Goal: Task Accomplishment & Management: Use online tool/utility

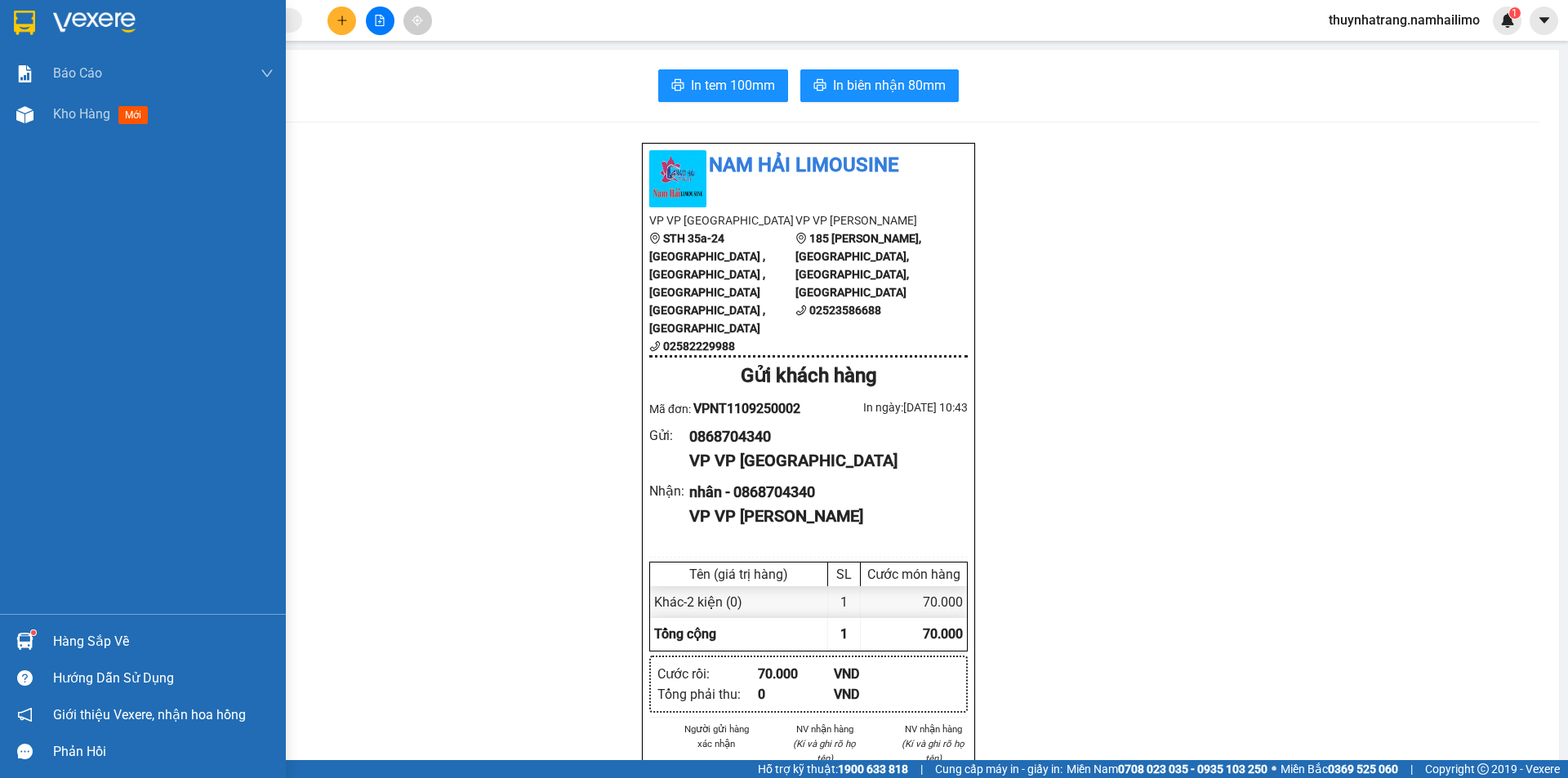
click at [110, 15] on img at bounding box center [94, 23] width 82 height 25
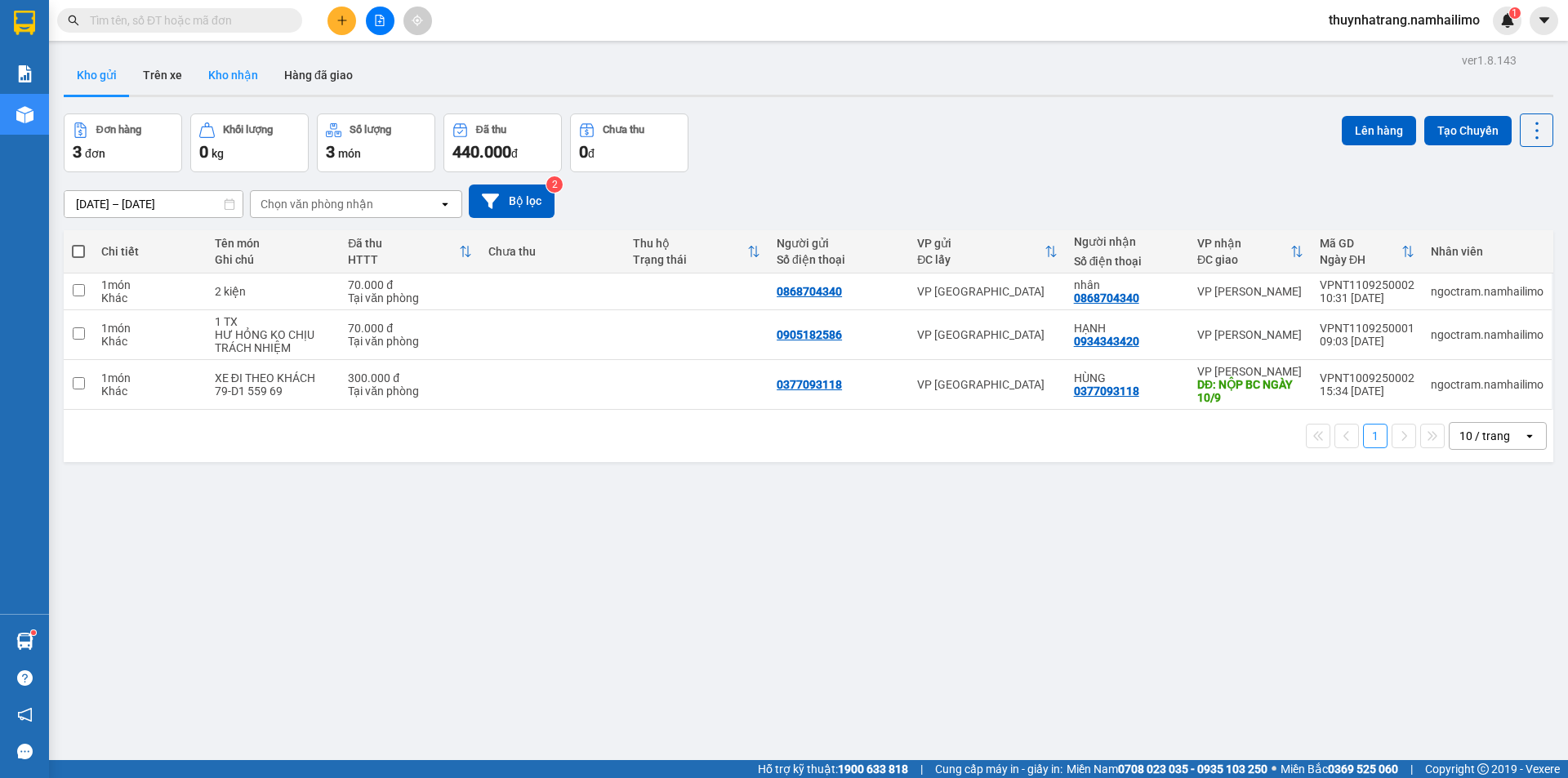
click at [237, 75] on button "Kho nhận" at bounding box center [233, 75] width 76 height 39
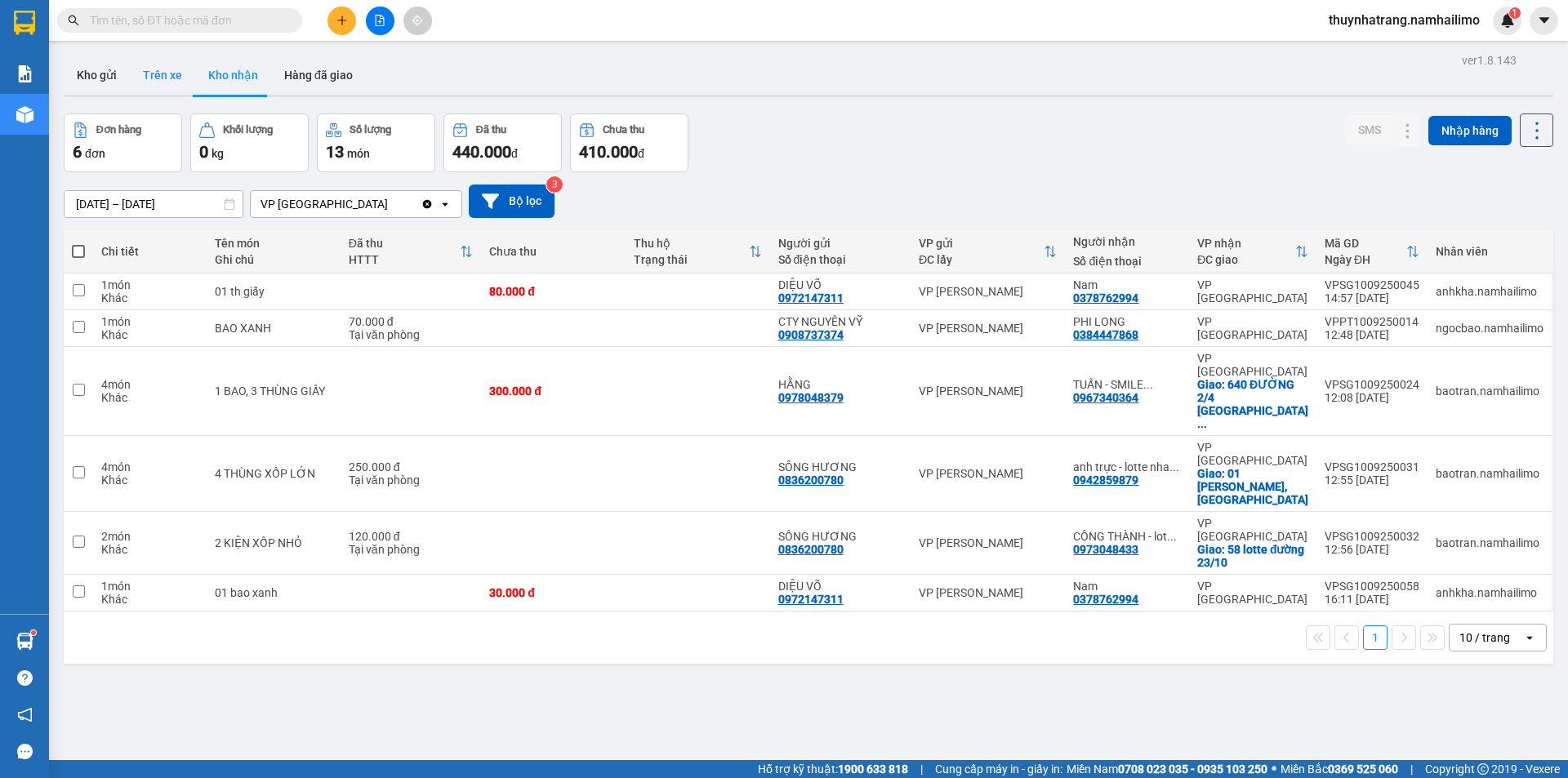
click at [157, 75] on button "Trên xe" at bounding box center [162, 75] width 65 height 39
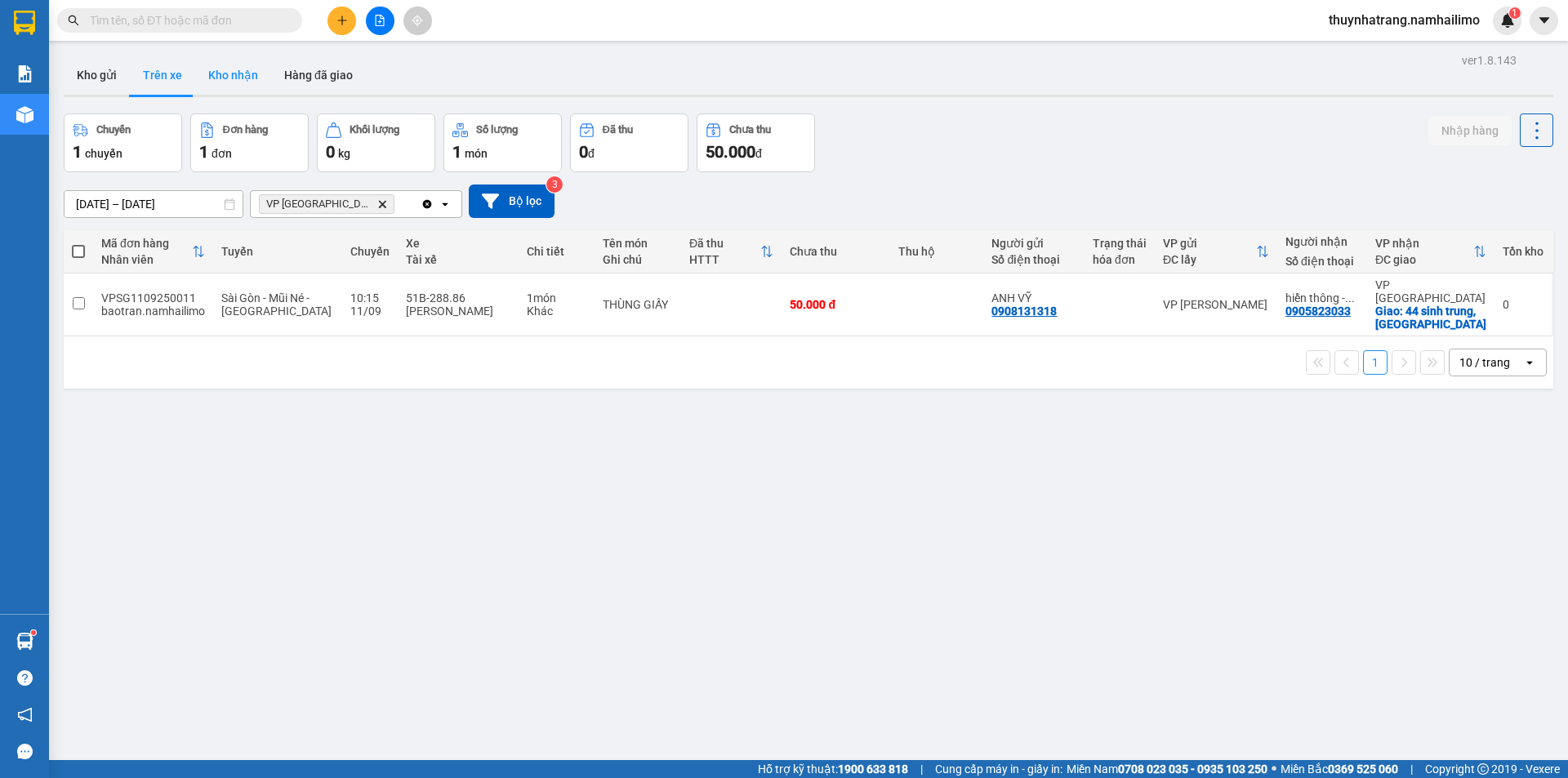
click at [232, 80] on button "Kho nhận" at bounding box center [233, 75] width 76 height 39
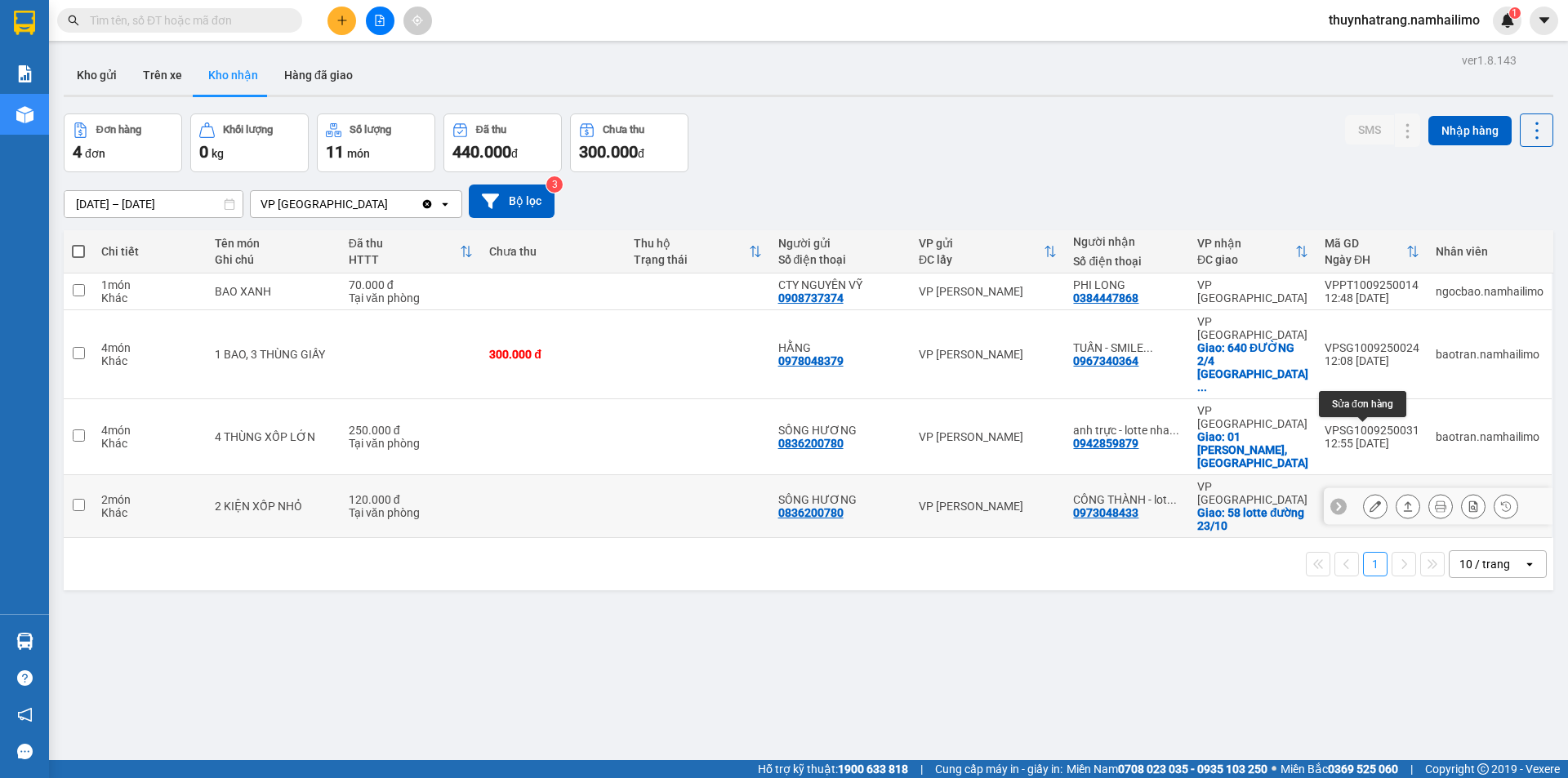
click at [1369, 501] on icon at bounding box center [1375, 506] width 11 height 11
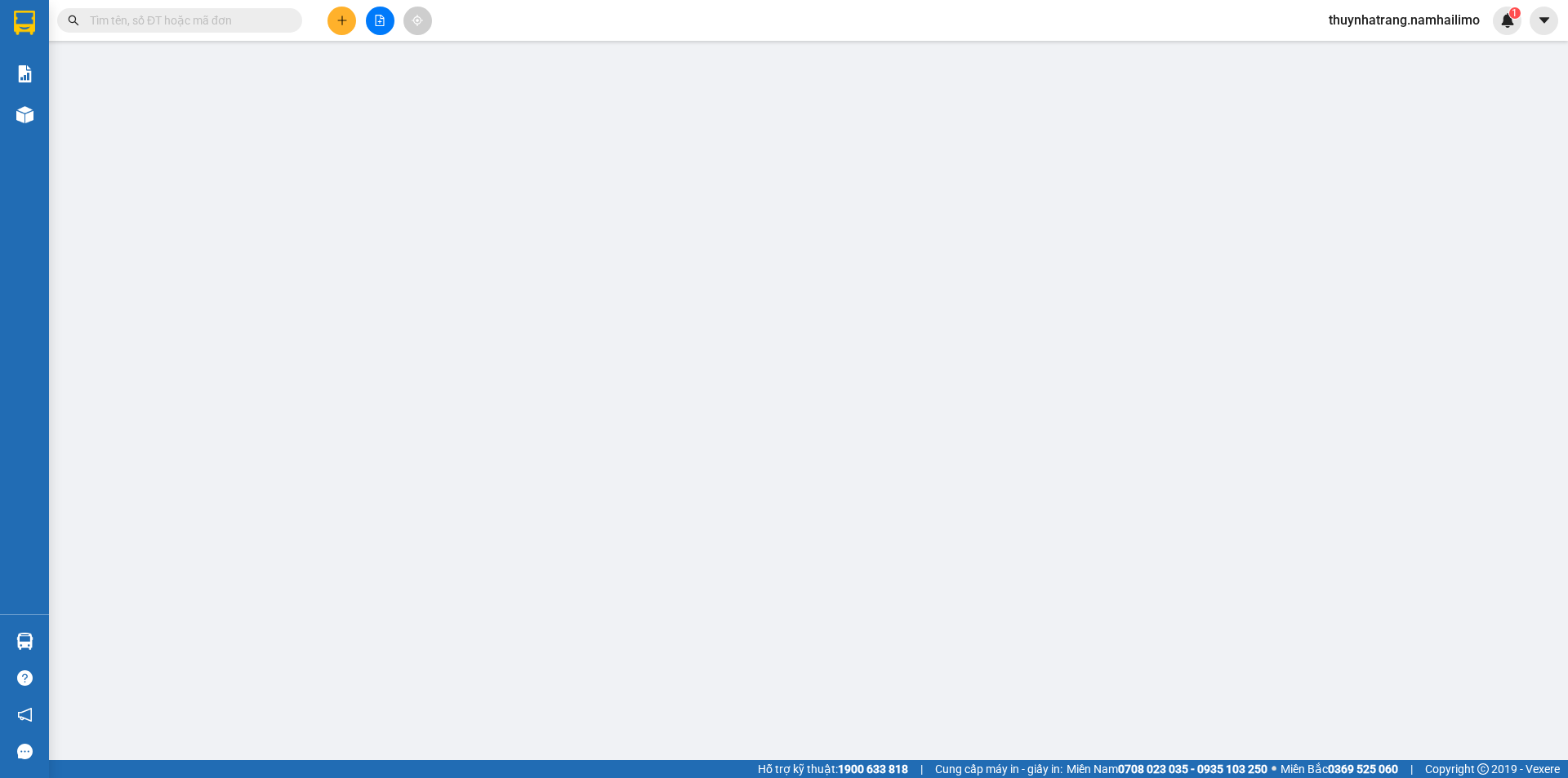
type input "0836200780"
type input "SÔNG HƯƠNG"
type input "0973048433"
type input "CÔNG THÀNH - [PERSON_NAME][GEOGRAPHIC_DATA]"
checkbox input "true"
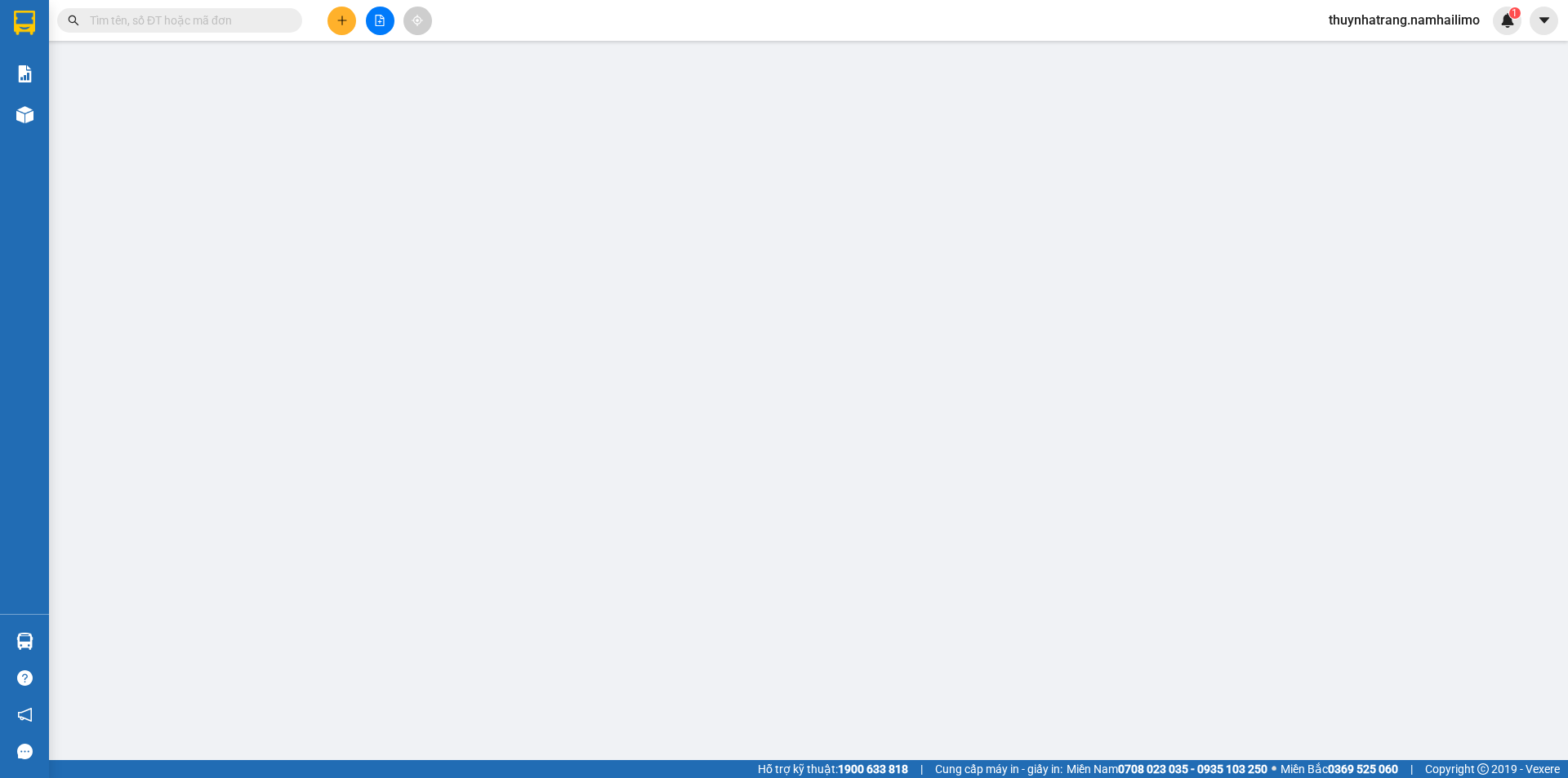
type input "58 lotte đường 23/10"
type input "120.000"
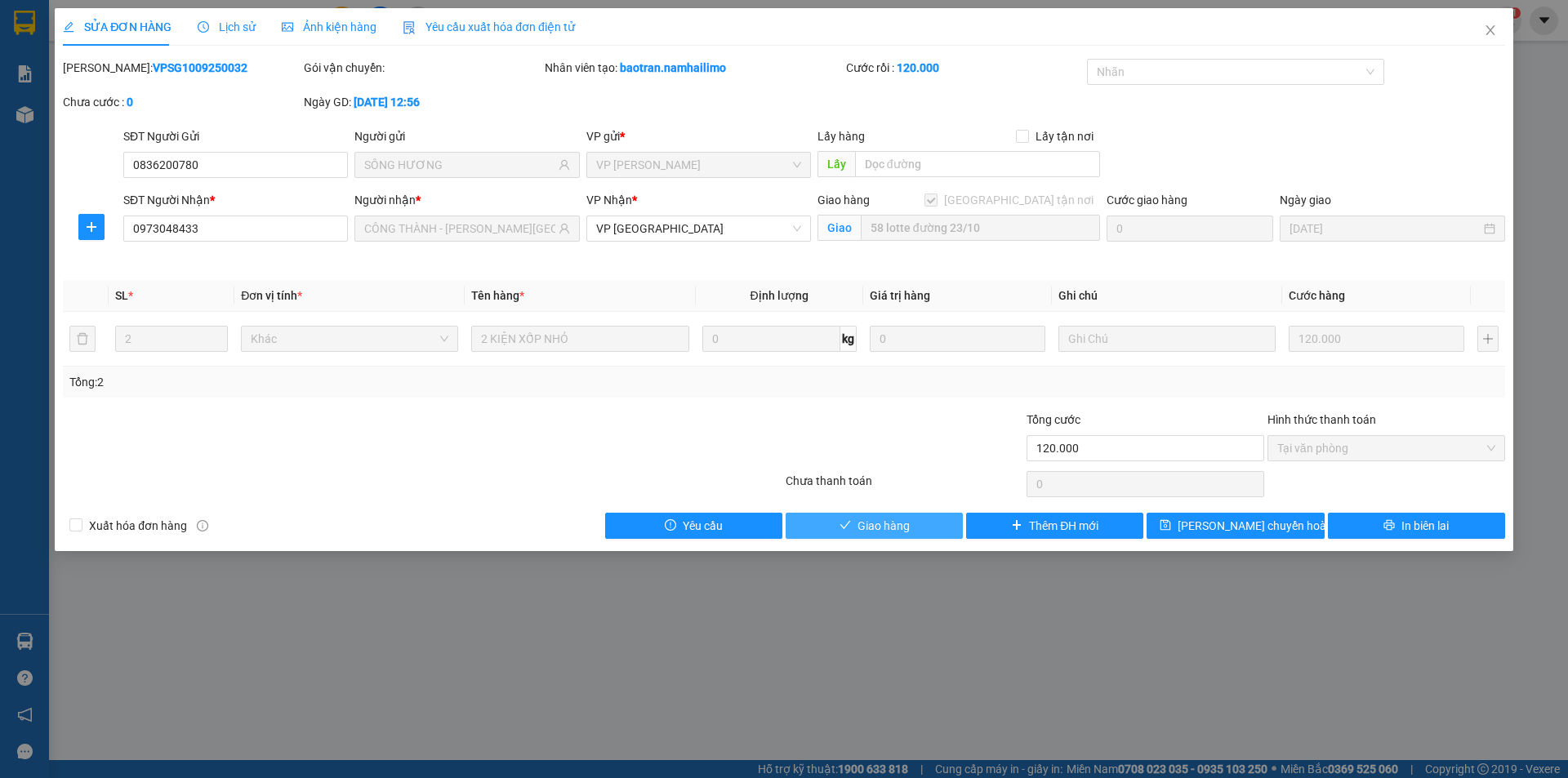
click at [928, 531] on button "Giao hàng" at bounding box center [873, 525] width 177 height 27
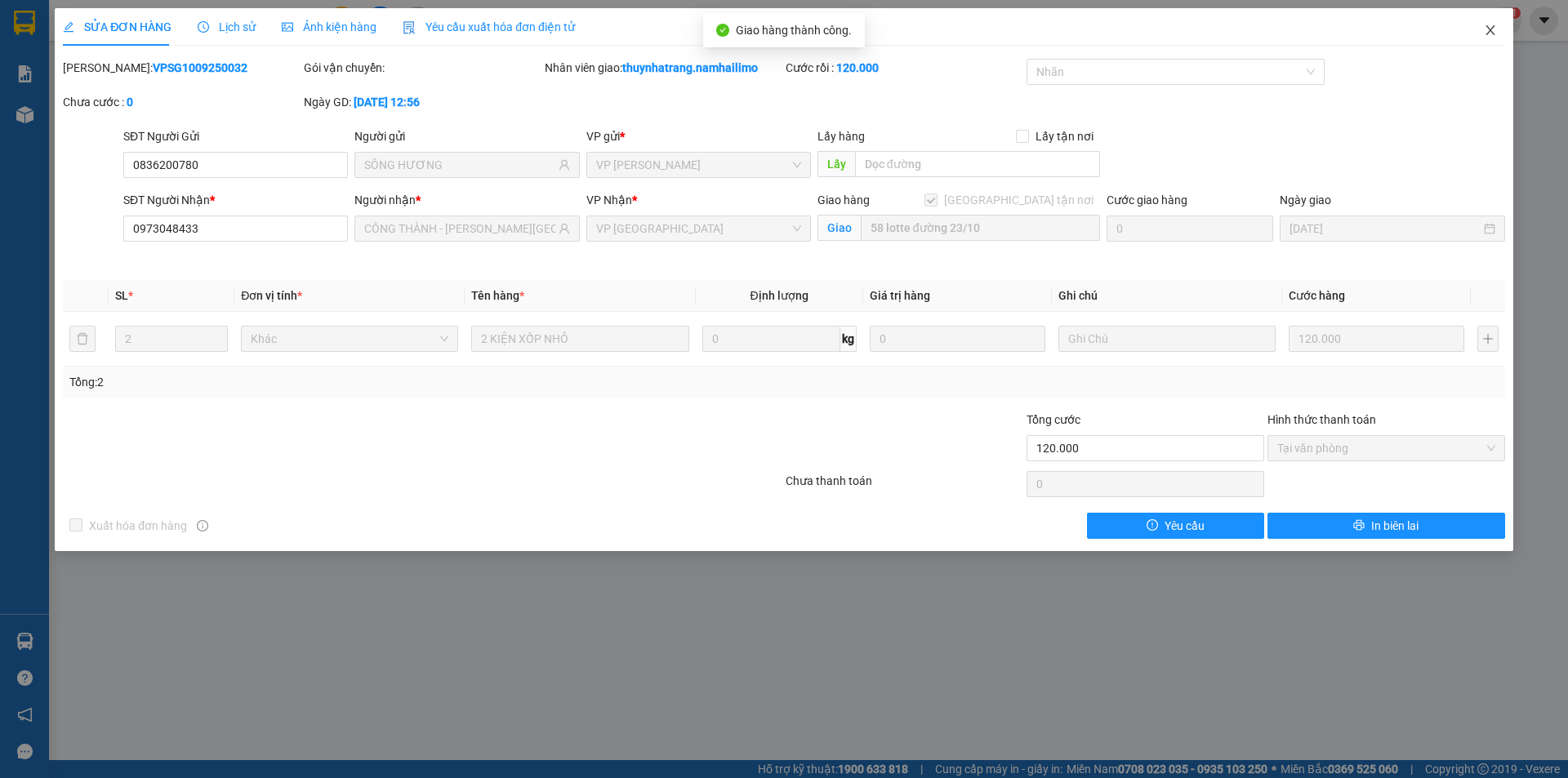
click at [1490, 34] on icon "close" at bounding box center [1490, 30] width 13 height 13
